Goal: Task Accomplishment & Management: Use online tool/utility

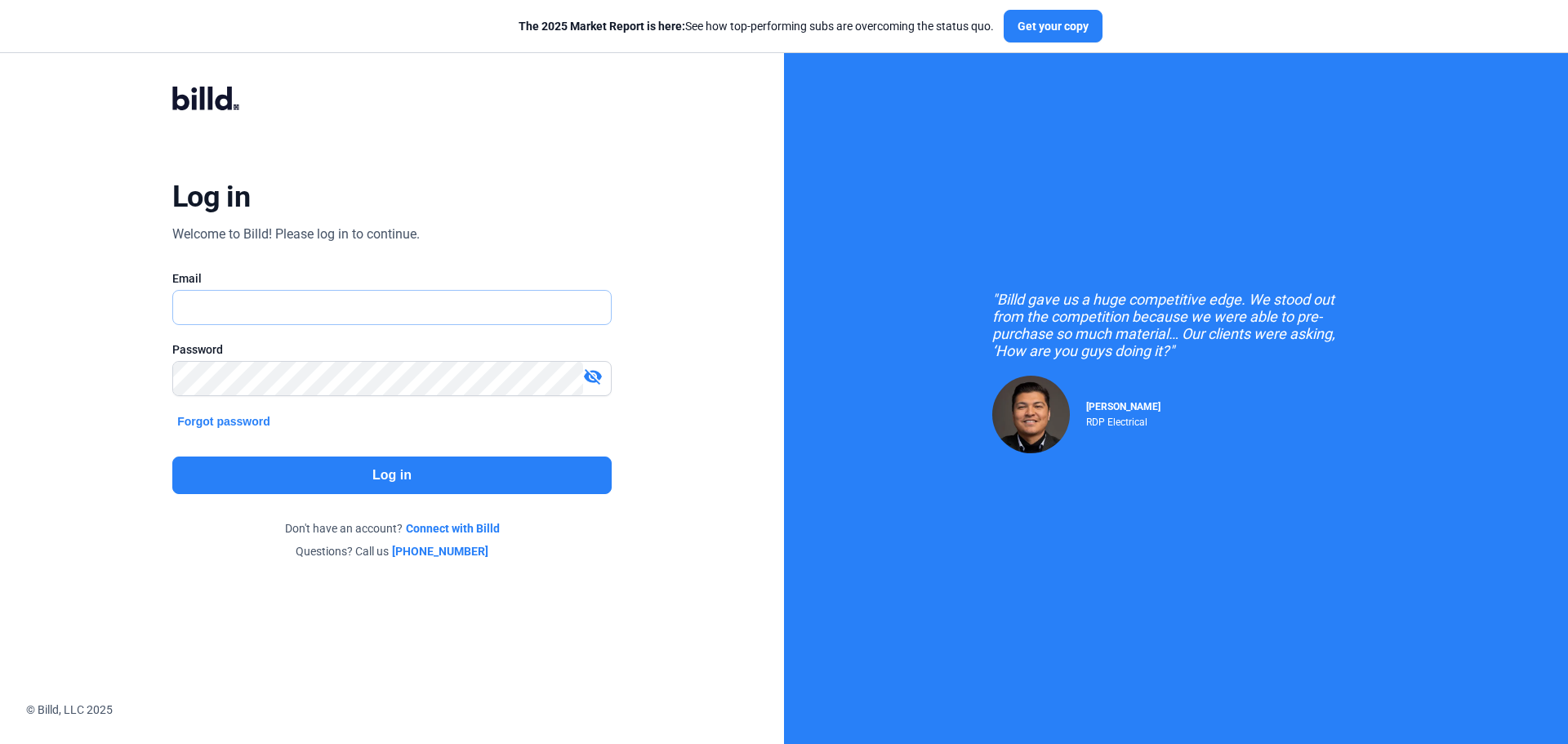
type input "[EMAIL_ADDRESS][DOMAIN_NAME]"
click at [384, 480] on button "Log in" at bounding box center [392, 476] width 439 height 37
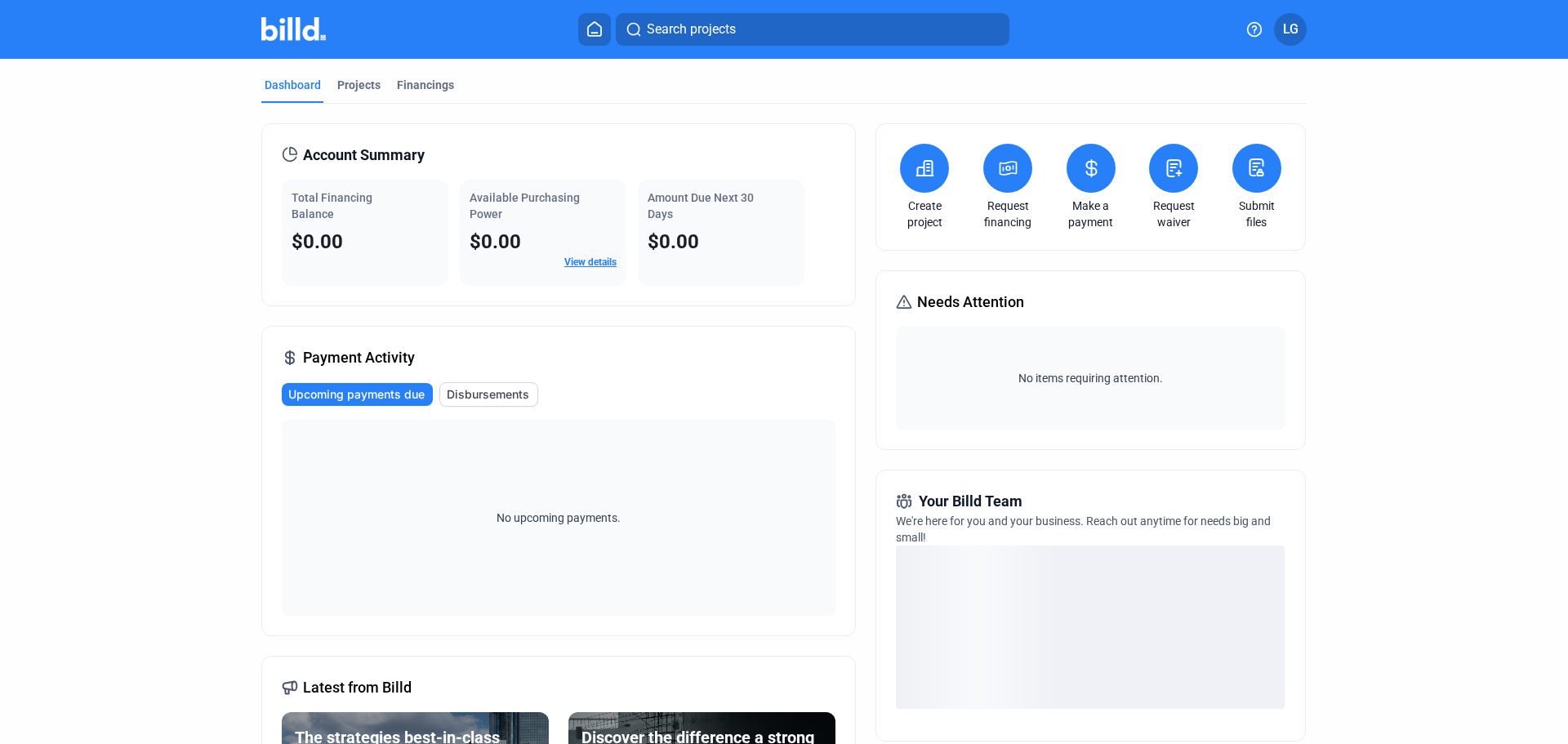
click at [1251, 176] on icon at bounding box center [1256, 167] width 20 height 20
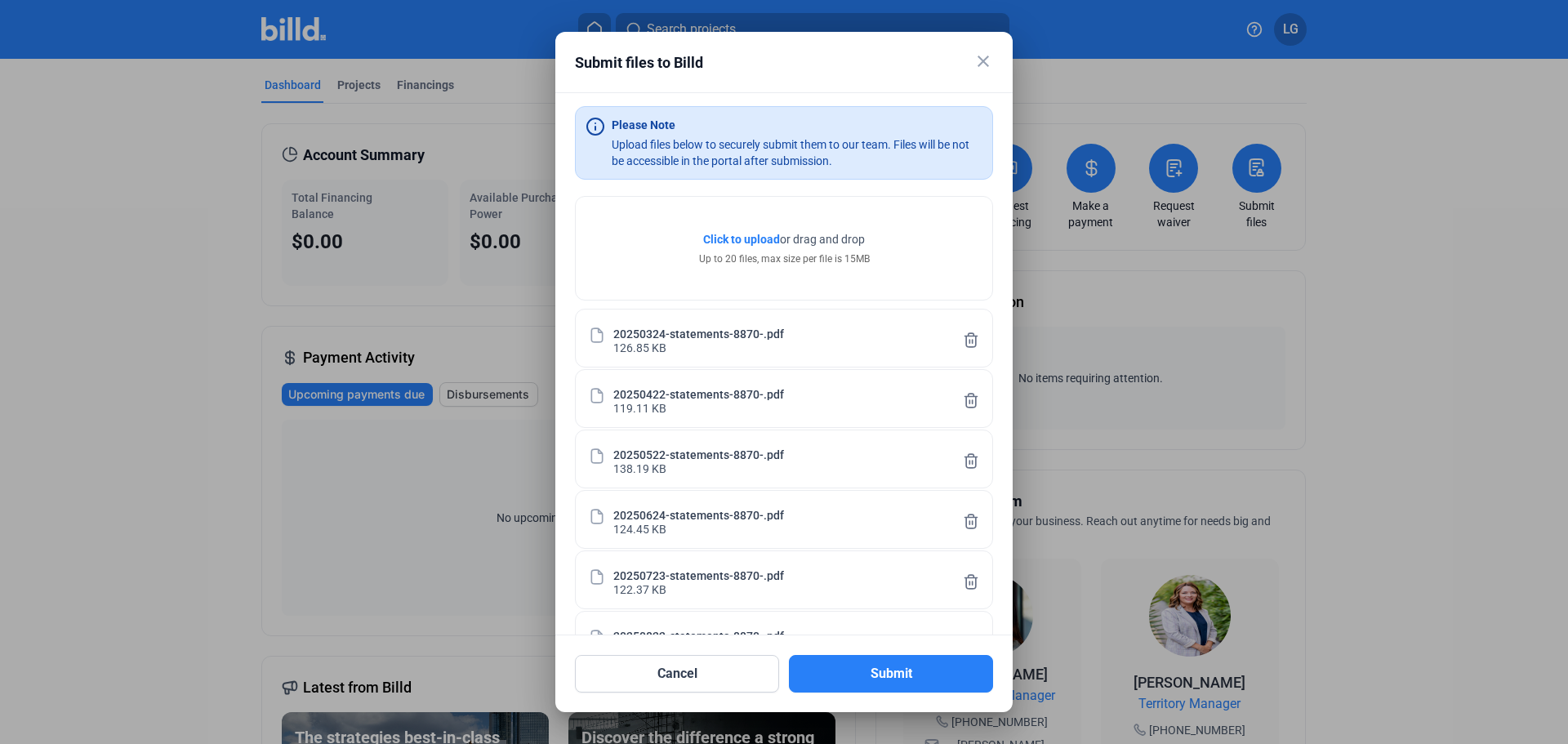
scroll to position [411, 0]
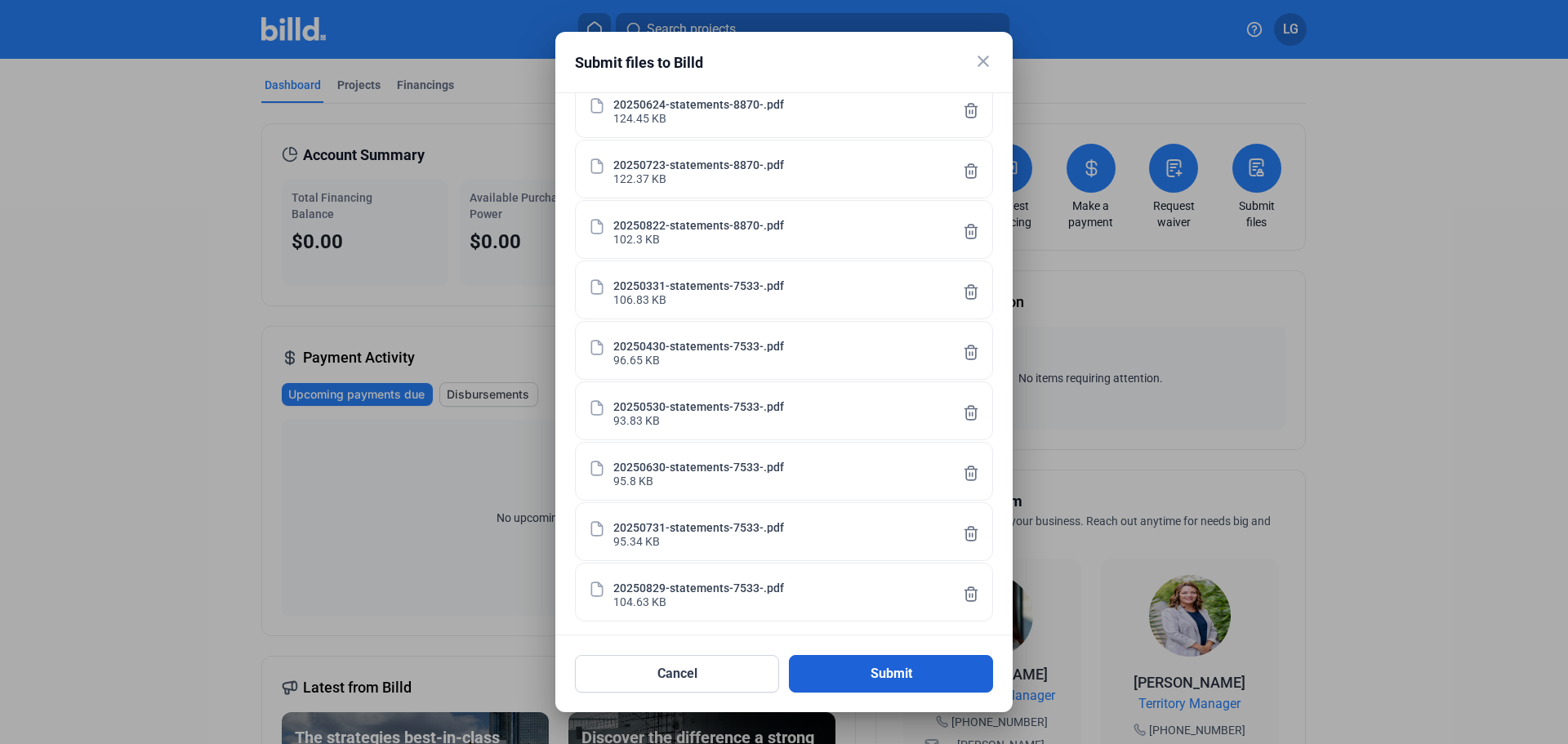
click at [881, 674] on button "Submit" at bounding box center [891, 674] width 204 height 37
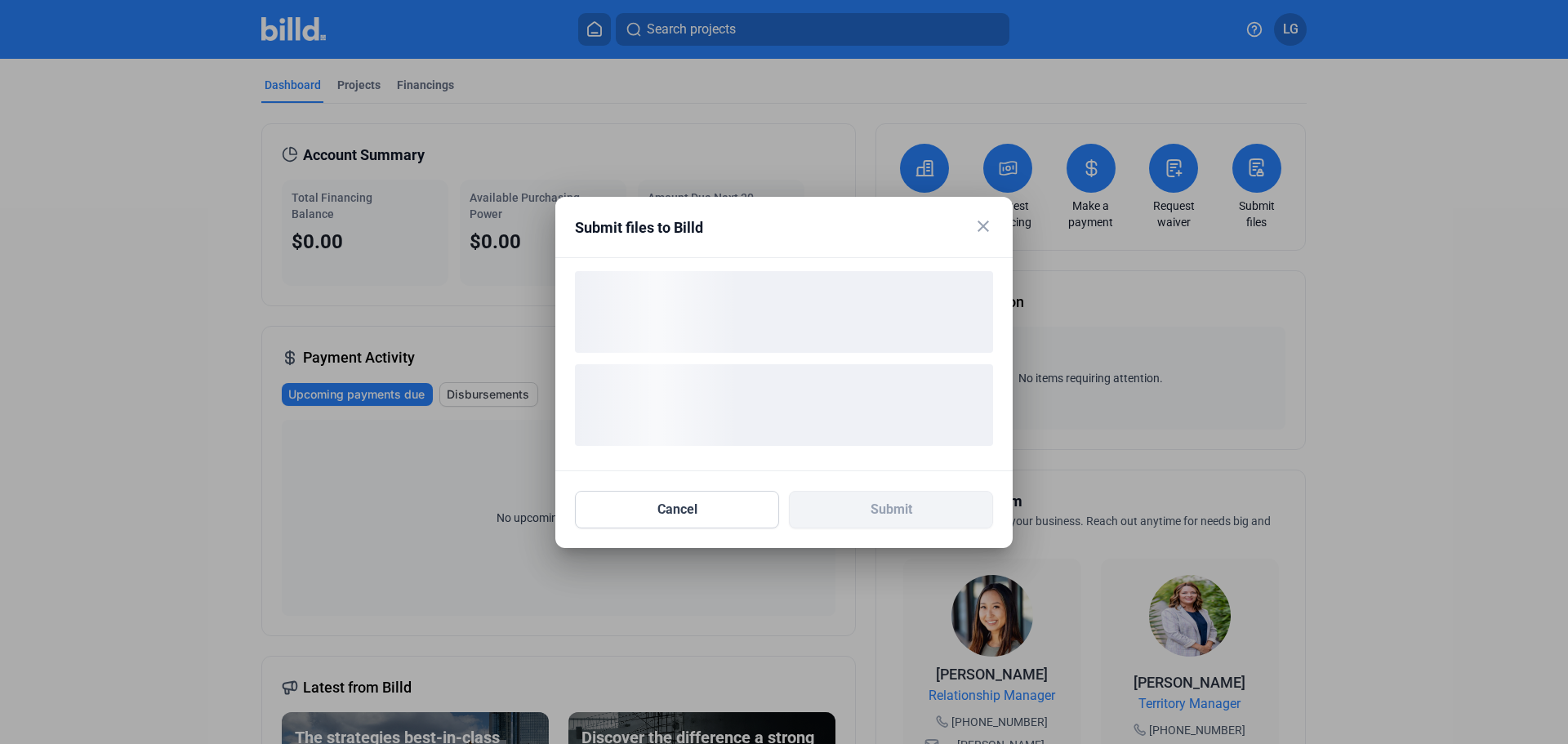
click at [726, 326] on div "loading" at bounding box center [784, 312] width 418 height 82
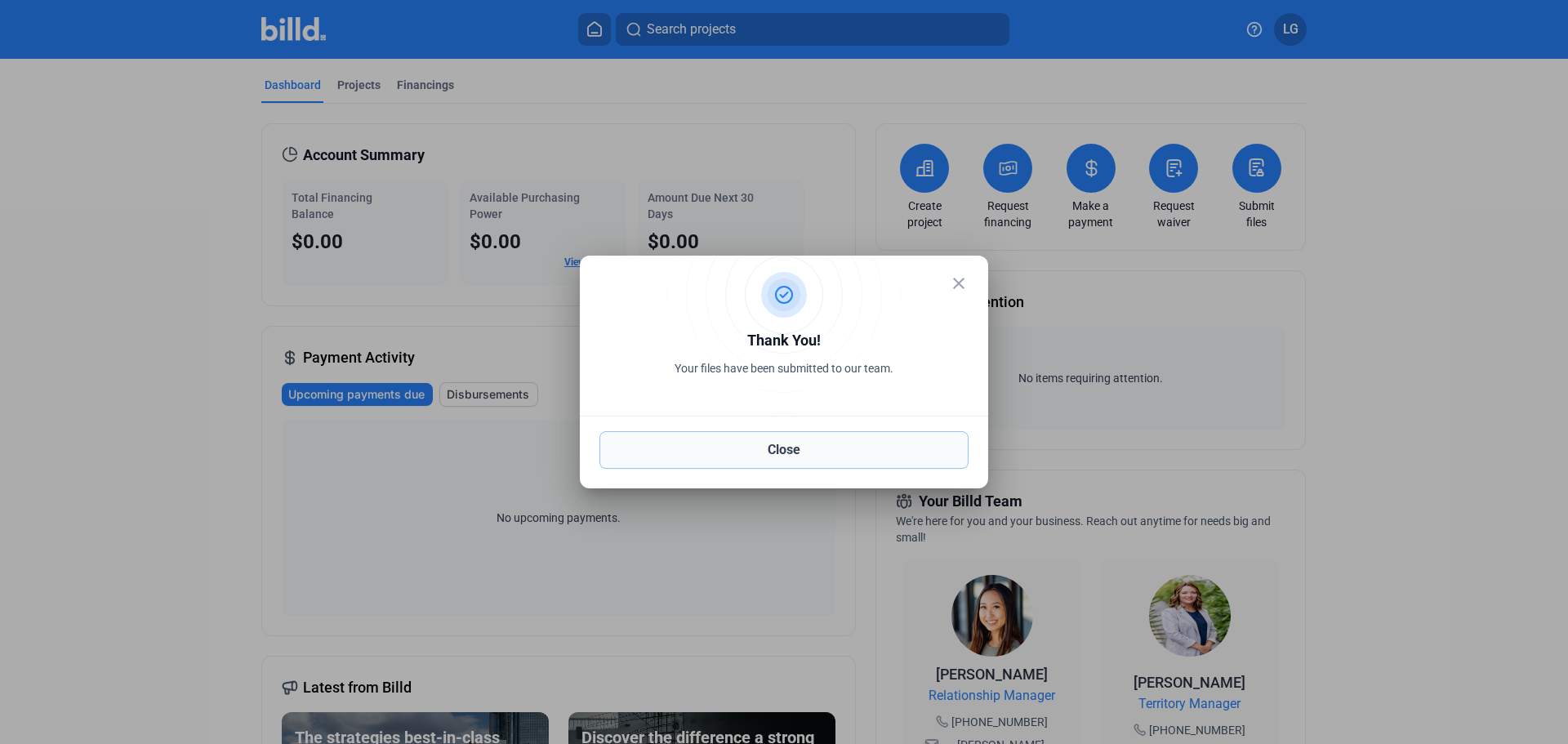
click at [774, 452] on button "Close" at bounding box center [783, 450] width 369 height 37
